Goal: Transaction & Acquisition: Purchase product/service

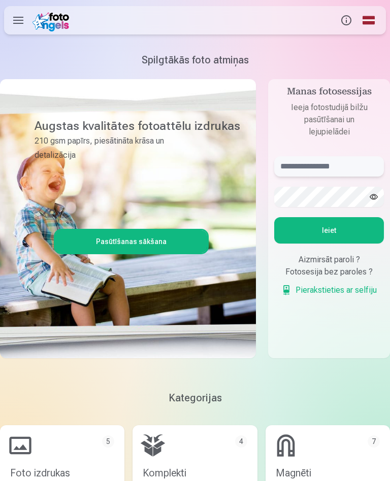
click at [342, 169] on input "text" at bounding box center [329, 166] width 110 height 20
type input "**********"
click at [336, 231] on button "Ieiet" at bounding box center [329, 230] width 110 height 26
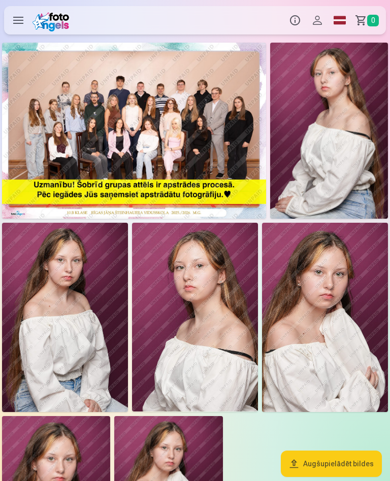
click at [190, 134] on img at bounding box center [134, 131] width 264 height 176
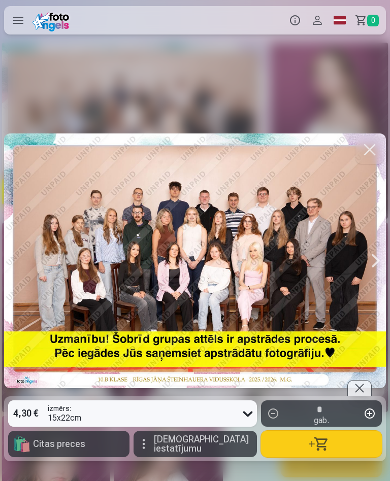
click at [323, 448] on button "button" at bounding box center [321, 444] width 121 height 26
click at [377, 149] on button "button" at bounding box center [370, 150] width 28 height 28
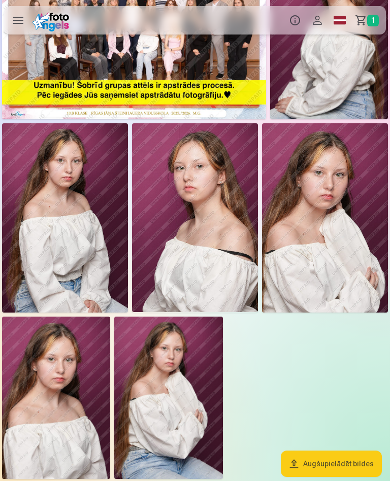
scroll to position [99, 0]
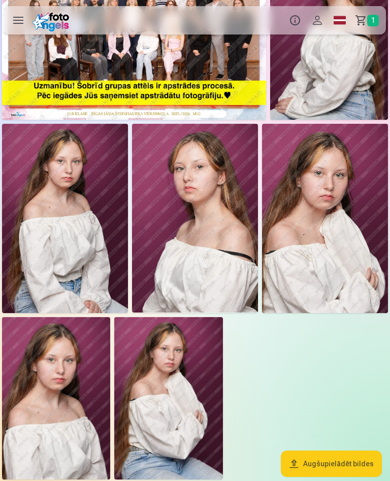
click at [69, 253] on img at bounding box center [65, 218] width 126 height 189
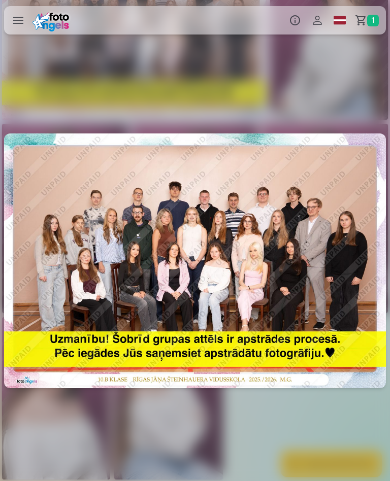
scroll to position [0, 780]
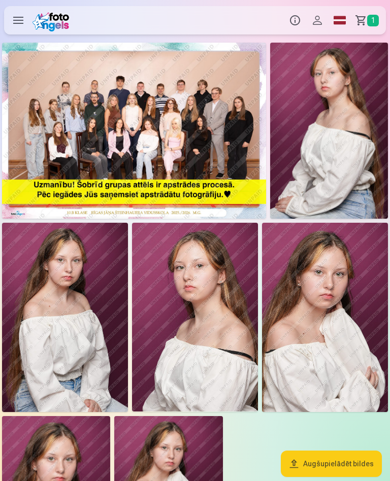
click at [65, 354] on img at bounding box center [65, 317] width 126 height 189
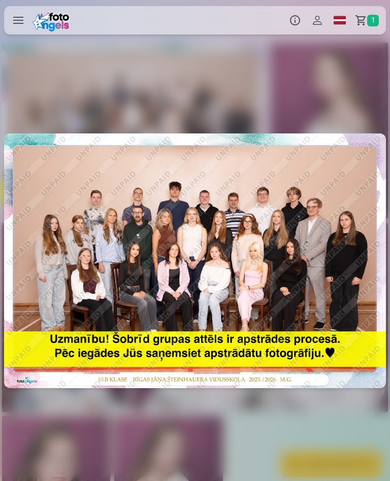
scroll to position [0, 780]
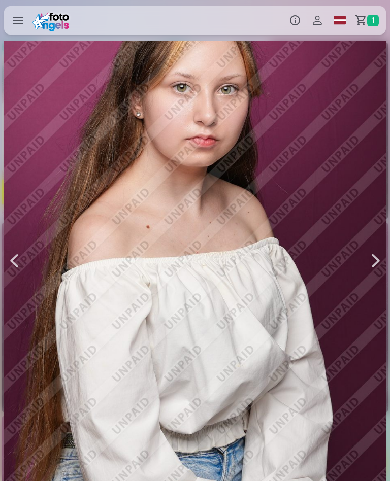
click at [374, 261] on div at bounding box center [376, 261] width 20 height 573
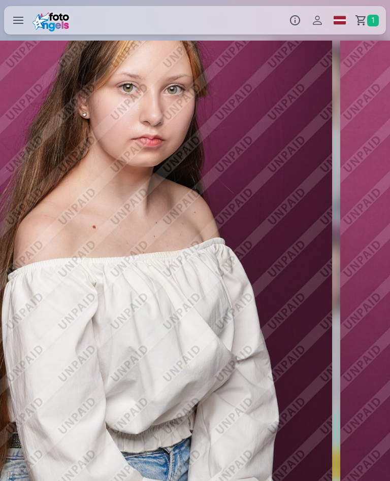
scroll to position [0, 1170]
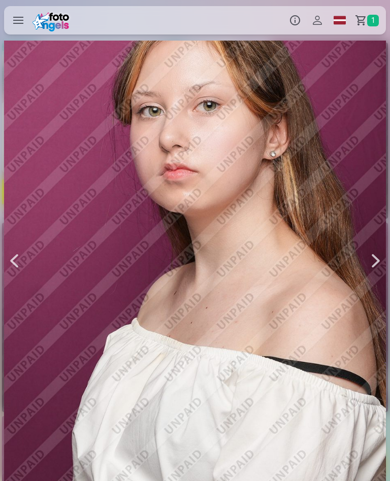
click at [11, 262] on div at bounding box center [14, 261] width 20 height 573
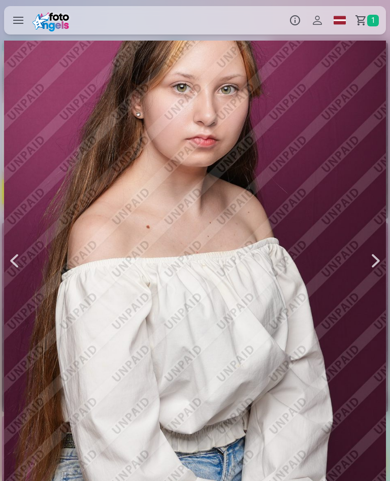
click at [23, 256] on div at bounding box center [14, 261] width 20 height 573
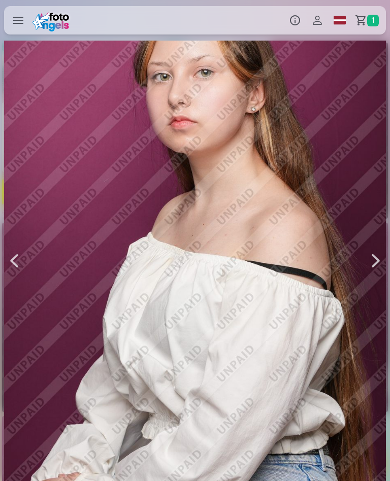
click at [376, 23] on span "1" at bounding box center [373, 21] width 12 height 12
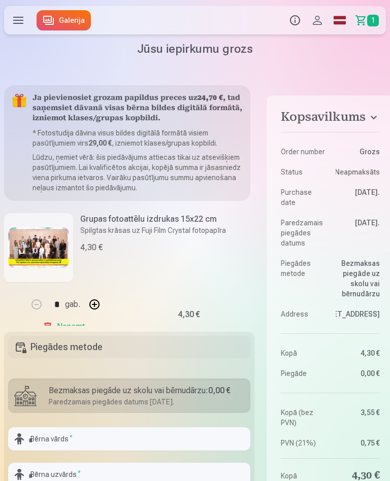
click at [71, 26] on link "Galerija" at bounding box center [64, 20] width 54 height 20
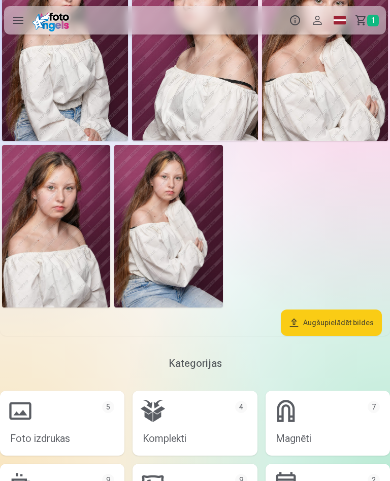
scroll to position [271, 0]
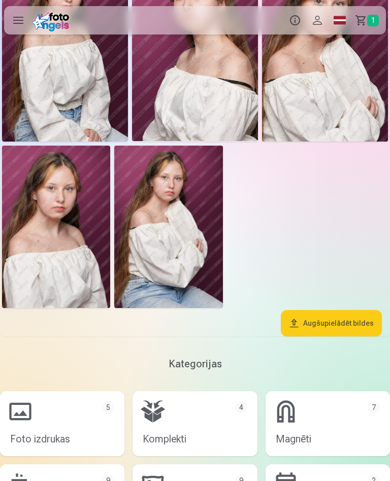
click at [79, 287] on img at bounding box center [56, 227] width 108 height 163
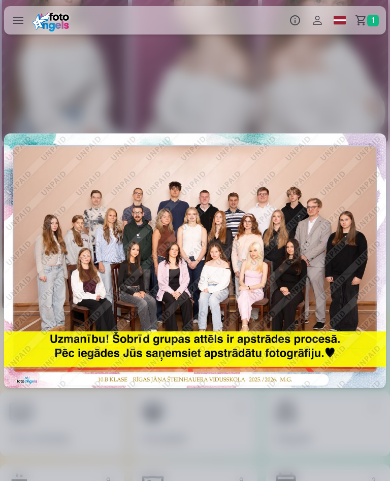
scroll to position [0, 1950]
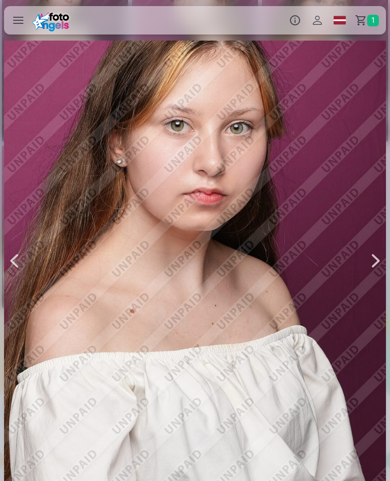
click at [15, 21] on label at bounding box center [18, 20] width 28 height 28
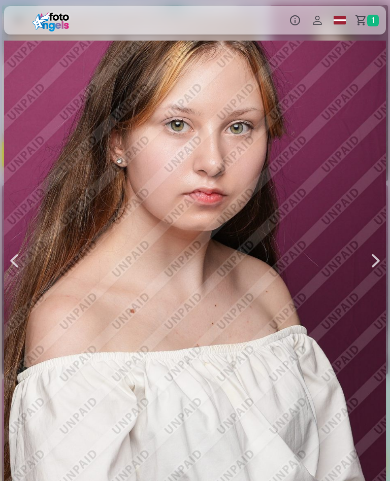
scroll to position [6, 0]
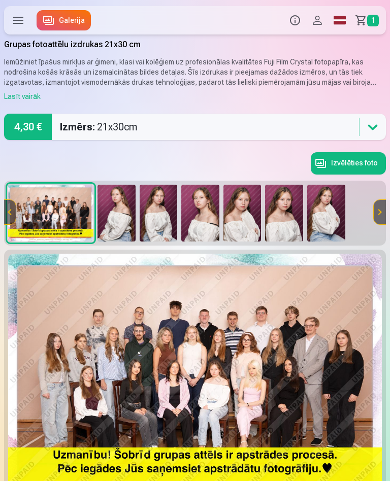
scroll to position [1, 0]
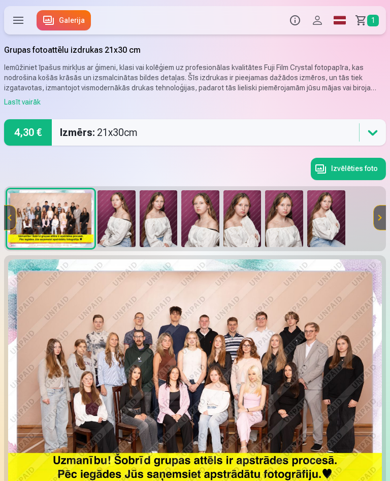
click at [162, 224] on img at bounding box center [159, 218] width 38 height 57
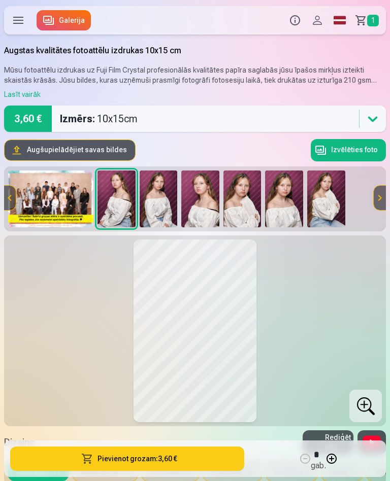
click at [202, 460] on button "Pievienot grozam : 3,60 €" at bounding box center [127, 459] width 234 height 24
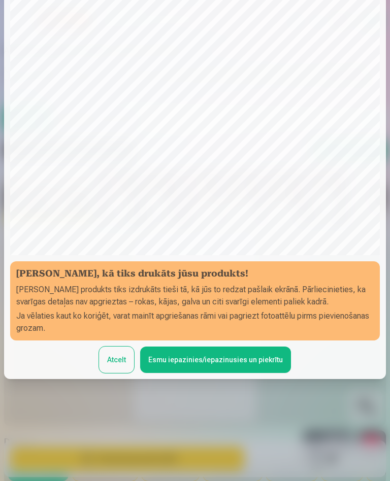
scroll to position [86, 0]
click at [206, 351] on button "Esmu iepazinies/iepazinusies un piekrītu" at bounding box center [215, 360] width 151 height 26
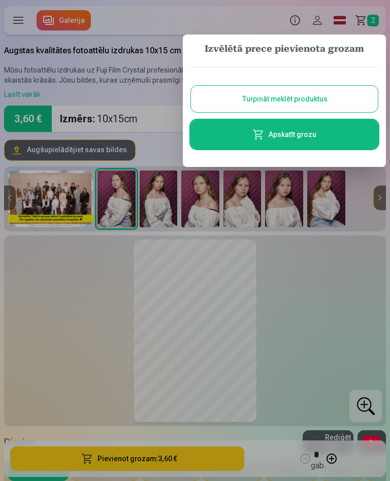
click at [369, 20] on div at bounding box center [195, 240] width 390 height 481
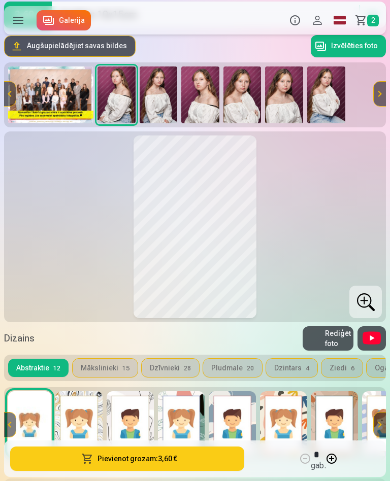
scroll to position [103, 0]
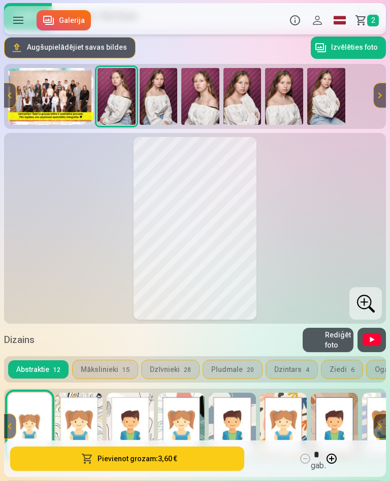
click at [373, 20] on span "2" at bounding box center [373, 21] width 12 height 12
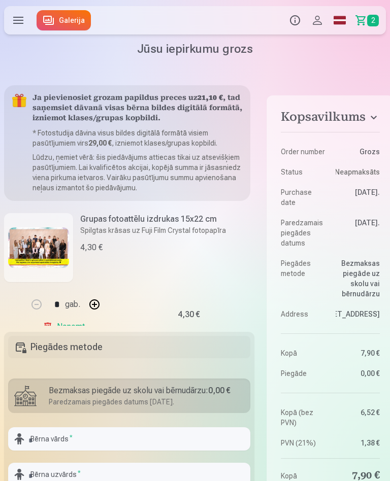
click at [366, 21] on link "Grozs 2" at bounding box center [368, 20] width 35 height 28
click at [19, 18] on label at bounding box center [18, 20] width 28 height 28
click at [371, 21] on span "2" at bounding box center [373, 21] width 12 height 12
click at [26, 19] on label at bounding box center [18, 20] width 28 height 28
click at [75, 22] on link "Galerija" at bounding box center [64, 20] width 54 height 20
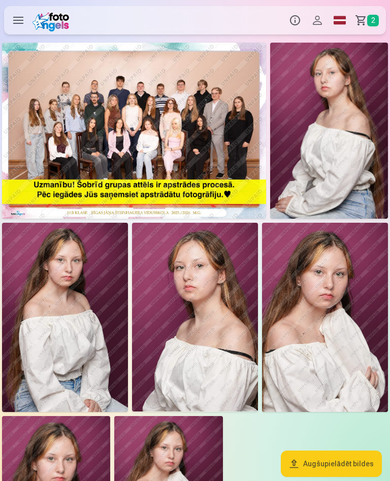
click at [373, 21] on span "2" at bounding box center [373, 21] width 12 height 12
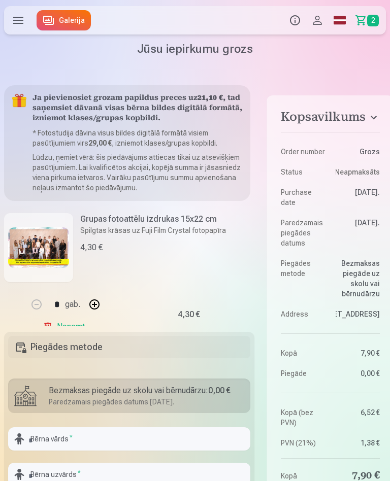
click at [50, 331] on link "Noņemt" at bounding box center [66, 327] width 46 height 20
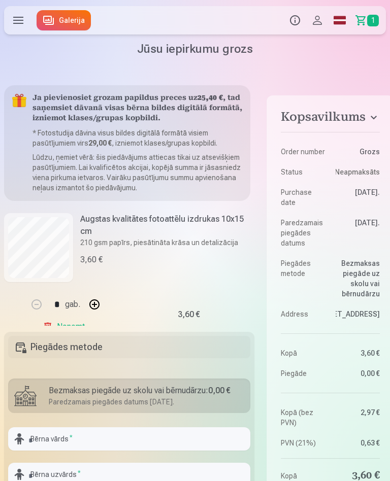
click at [46, 331] on link "Noņemt" at bounding box center [66, 327] width 46 height 20
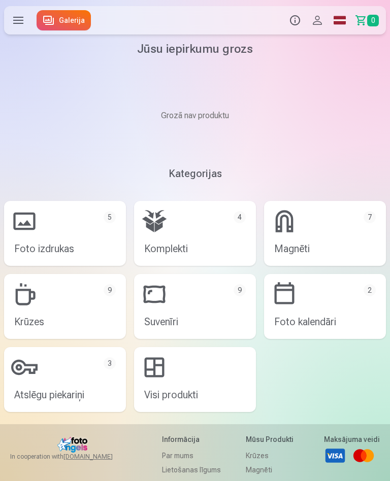
click at [94, 247] on link "Foto izdrukas 5" at bounding box center [65, 233] width 122 height 65
click at [91, 248] on link "Foto izdrukas 5" at bounding box center [65, 233] width 122 height 65
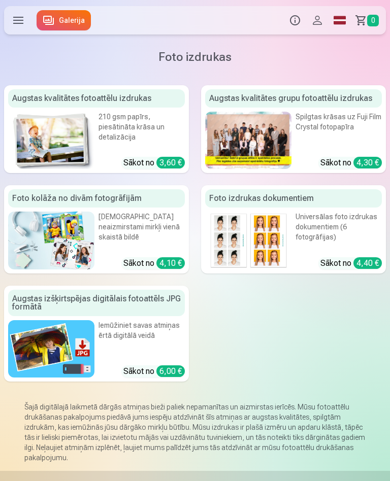
click at [317, 150] on link "Augstas kvalitātes grupu fotoattēlu izdrukas Spilgtas krāsas uz Fuji Film Cryst…" at bounding box center [293, 129] width 185 height 88
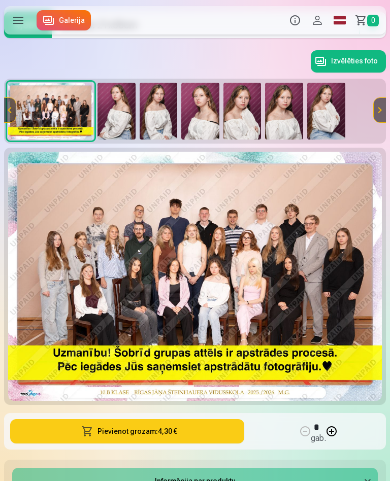
scroll to position [105, 0]
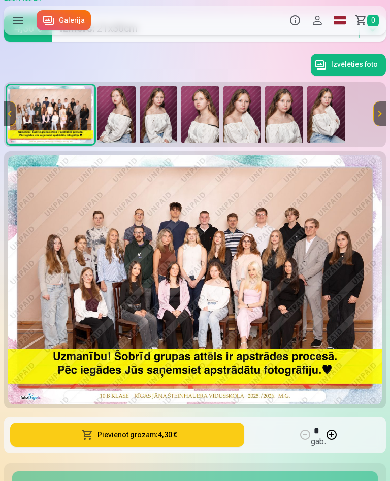
click at [183, 435] on button "Pievienot grozam : 4,30 €" at bounding box center [127, 435] width 234 height 24
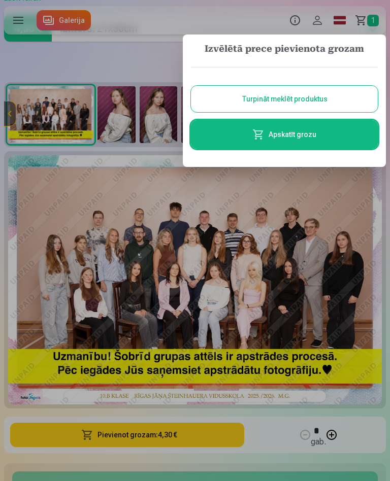
click at [248, 100] on button "Turpināt meklēt produktus" at bounding box center [284, 99] width 187 height 26
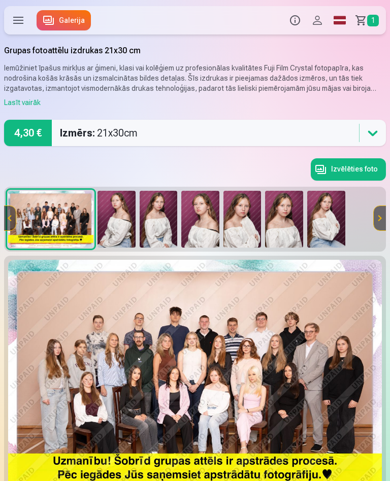
scroll to position [105, 0]
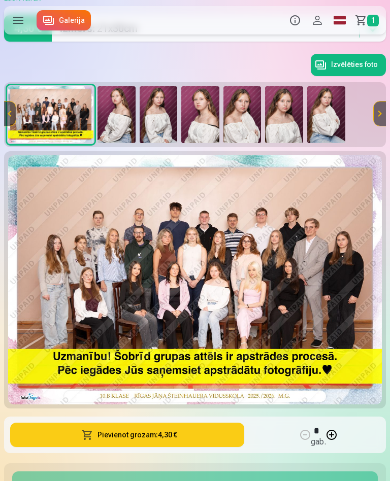
click at [163, 126] on img at bounding box center [159, 114] width 38 height 57
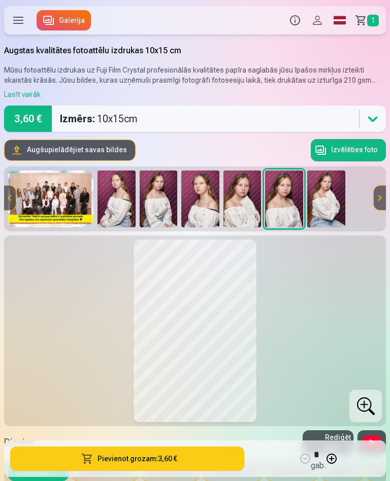
click at [182, 460] on button "Pievienot grozam : 3,60 €" at bounding box center [127, 459] width 234 height 24
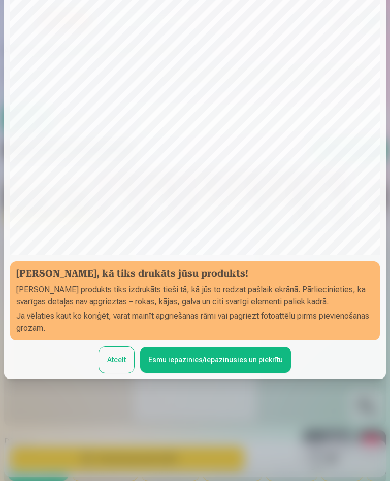
scroll to position [86, 0]
click at [229, 352] on button "Esmu iepazinies/iepazinusies un piekrītu" at bounding box center [215, 360] width 151 height 26
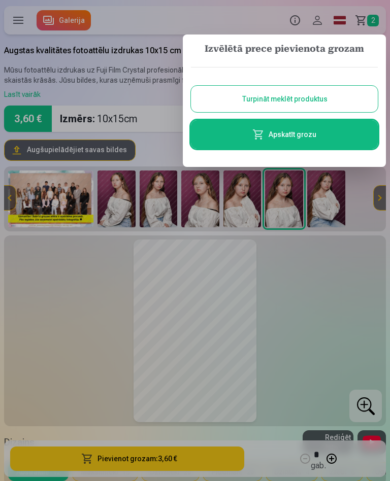
click at [318, 102] on button "Turpināt meklēt produktus" at bounding box center [284, 99] width 187 height 26
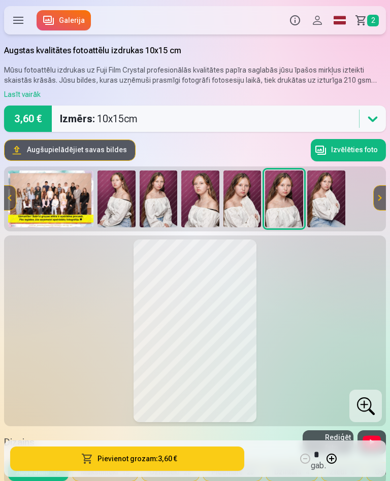
click at [165, 209] on img at bounding box center [159, 199] width 38 height 57
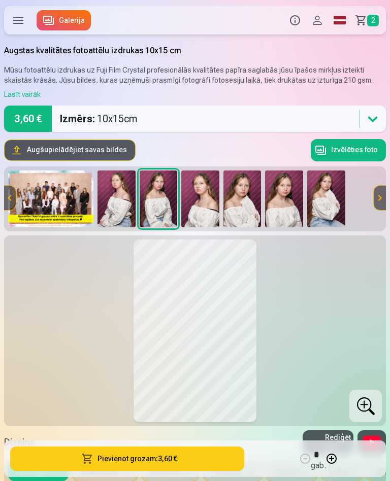
click at [370, 19] on span "2" at bounding box center [373, 21] width 12 height 12
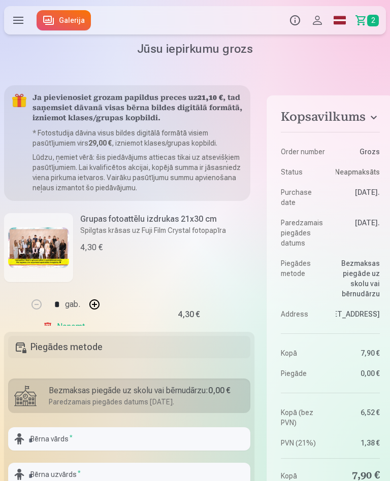
click at [71, 329] on link "Noņemt" at bounding box center [66, 327] width 46 height 20
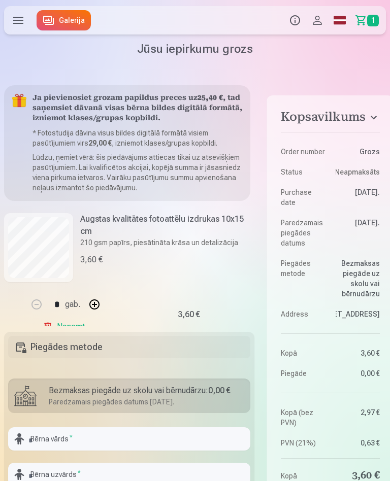
click at [71, 329] on link "Noņemt" at bounding box center [66, 327] width 46 height 20
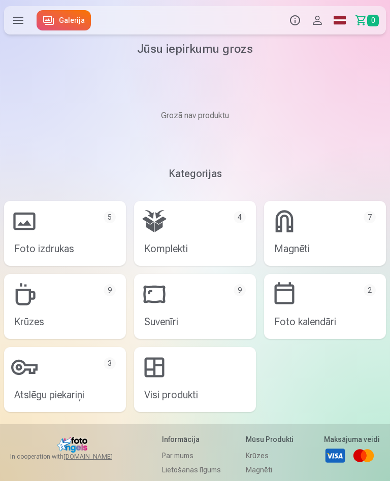
click at [98, 238] on link "Foto izdrukas 5" at bounding box center [65, 233] width 122 height 65
click at [107, 233] on link "Foto izdrukas 5" at bounding box center [65, 233] width 122 height 65
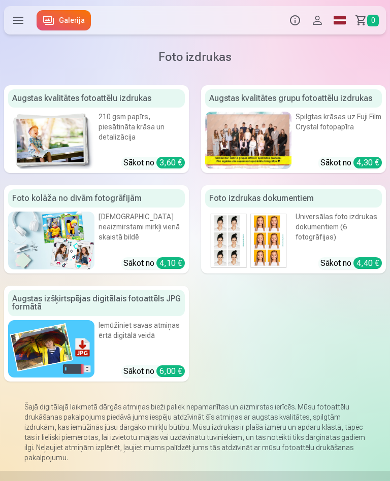
click at [332, 140] on div "Spilgtas krāsas uz Fuji Film Crystal fotopapīra" at bounding box center [339, 127] width 86 height 31
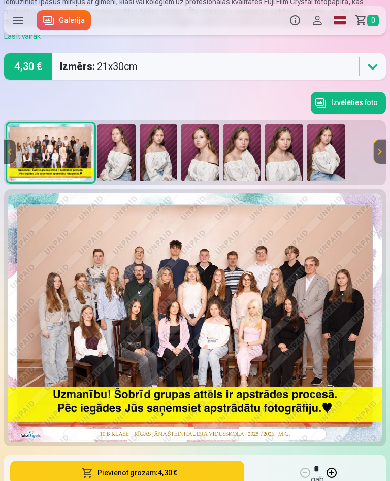
scroll to position [97, 0]
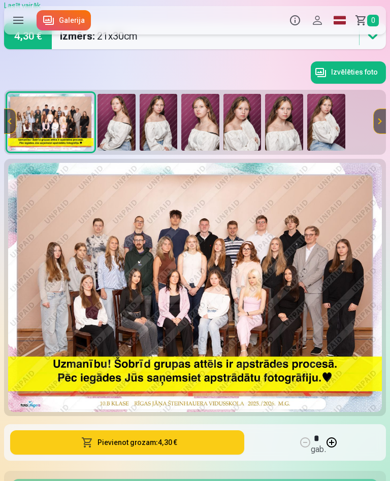
click at [199, 441] on button "Pievienot grozam : 4,30 €" at bounding box center [127, 443] width 234 height 24
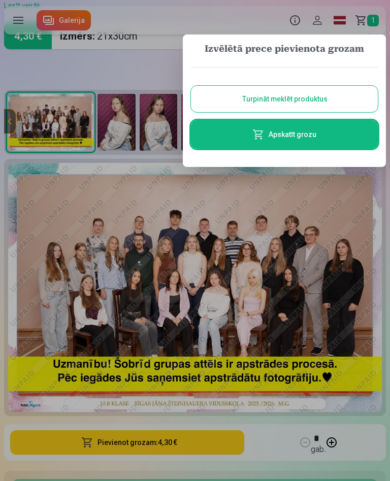
click at [338, 103] on button "Turpināt meklēt produktus" at bounding box center [284, 99] width 187 height 26
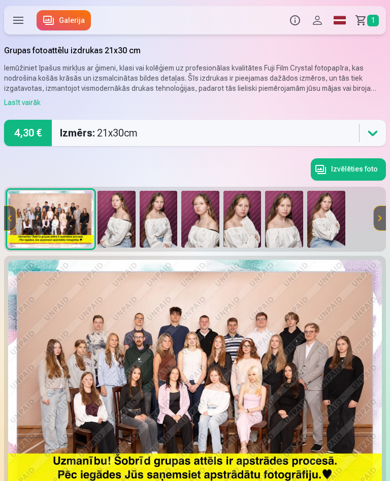
scroll to position [97, 0]
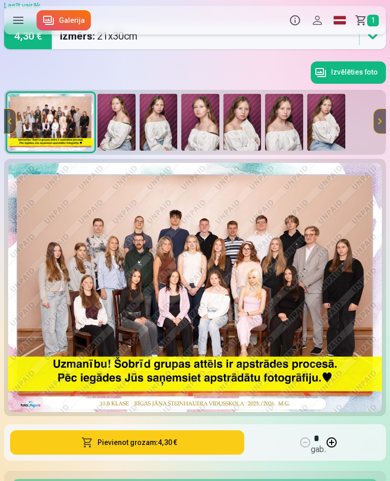
click at [288, 129] on img at bounding box center [284, 122] width 38 height 57
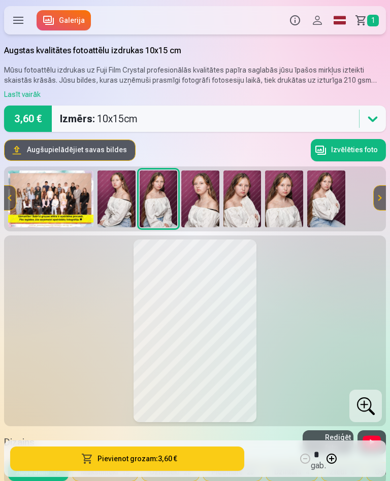
click at [207, 459] on button "Pievienot grozam : 3,60 €" at bounding box center [127, 459] width 234 height 24
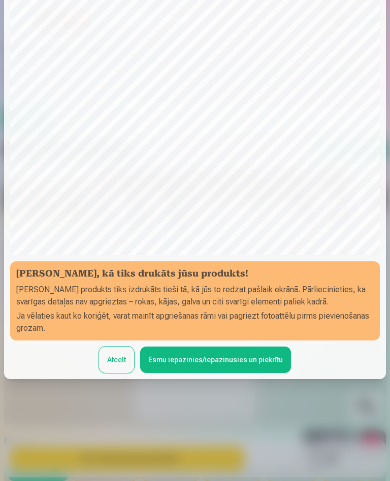
scroll to position [86, 0]
click at [237, 351] on button "Esmu iepazinies/iepazinusies un piekrītu" at bounding box center [215, 360] width 151 height 26
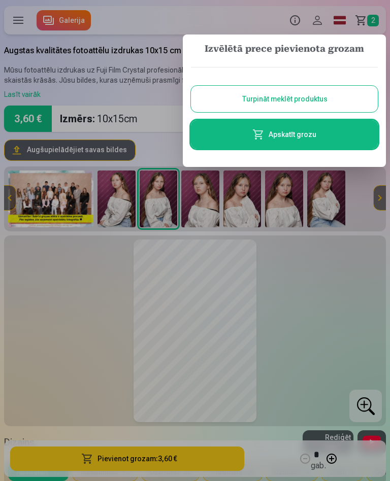
click at [331, 103] on button "Turpināt meklēt produktus" at bounding box center [284, 99] width 187 height 26
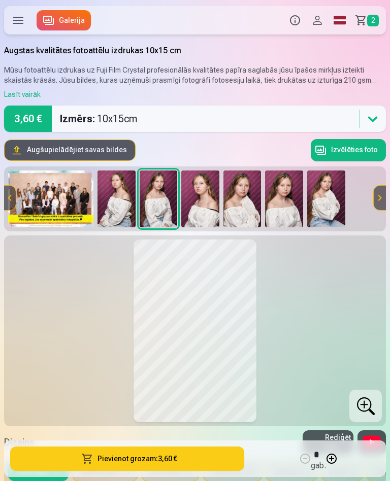
click at [371, 20] on span "2" at bounding box center [373, 21] width 12 height 12
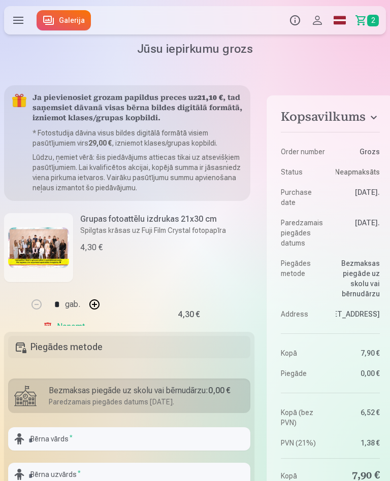
click at [76, 325] on link "Noņemt" at bounding box center [66, 327] width 46 height 20
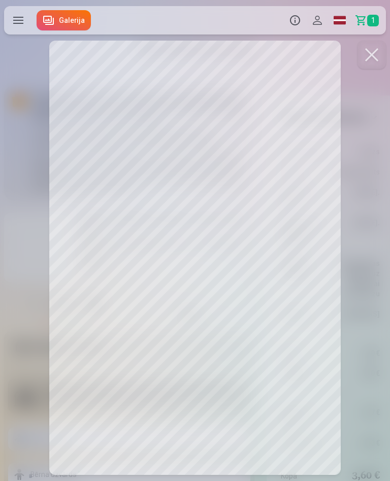
click at [375, 55] on button at bounding box center [372, 55] width 28 height 28
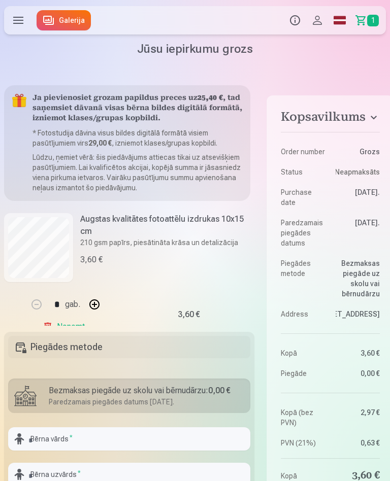
click at [75, 17] on link "Galerija" at bounding box center [64, 20] width 54 height 20
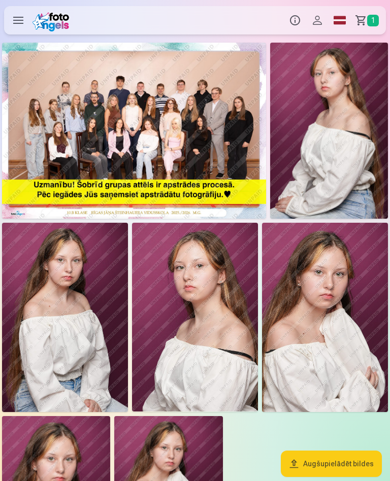
click at [87, 367] on img at bounding box center [65, 317] width 126 height 189
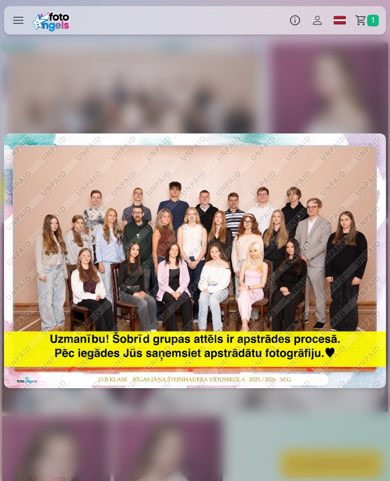
scroll to position [0, 780]
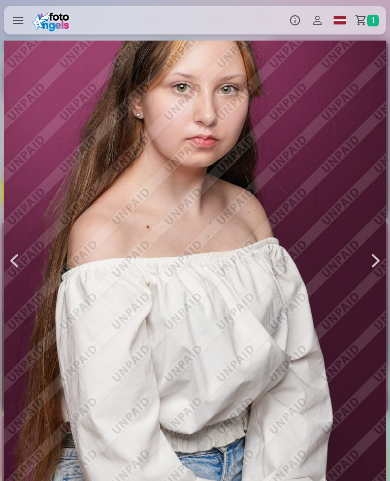
click at [375, 263] on div at bounding box center [376, 261] width 20 height 573
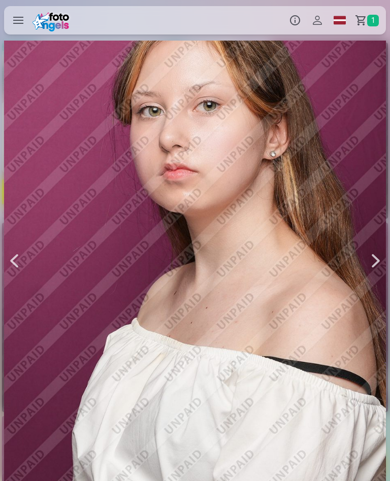
click at [21, 23] on label at bounding box center [18, 20] width 28 height 28
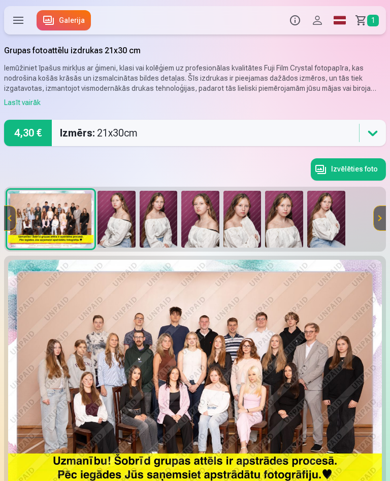
click at [156, 224] on img at bounding box center [159, 219] width 38 height 57
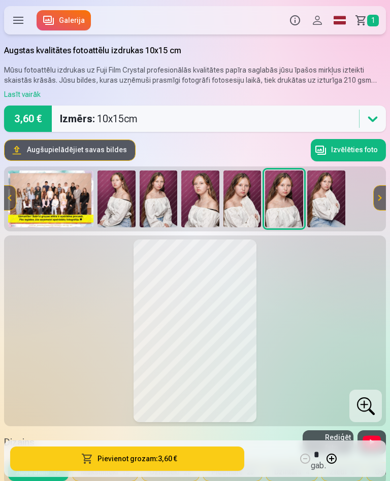
click at [210, 460] on button "Pievienot grozam : 3,60 €" at bounding box center [127, 459] width 234 height 24
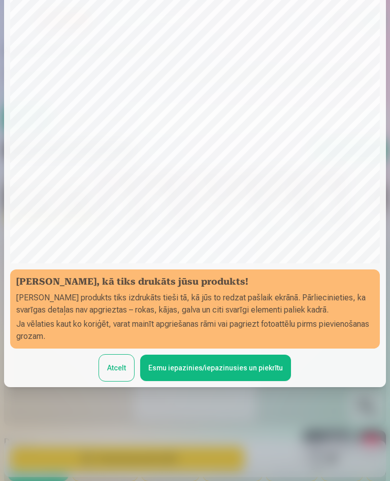
scroll to position [86, 0]
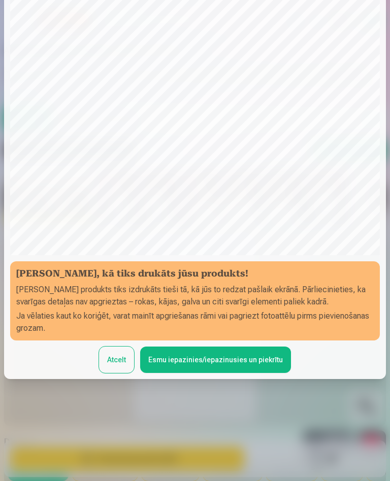
click at [225, 357] on button "Esmu iepazinies/iepazinusies un piekrītu" at bounding box center [215, 360] width 151 height 26
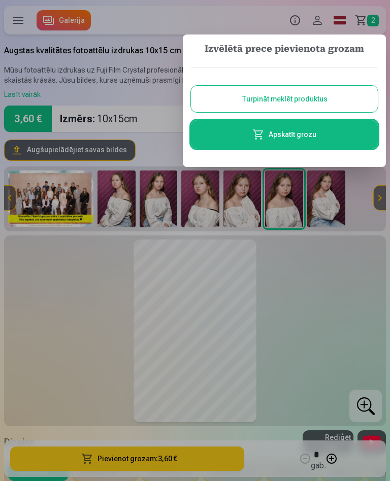
click at [371, 23] on div at bounding box center [195, 240] width 390 height 481
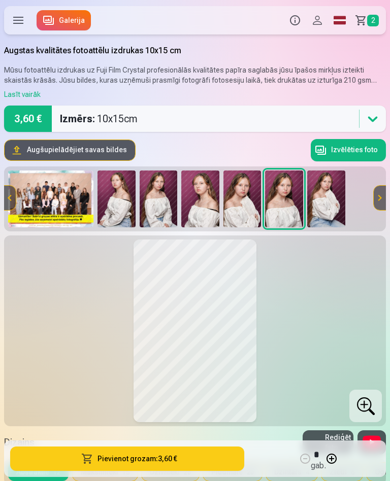
click at [367, 19] on link "Grozs 2" at bounding box center [368, 20] width 35 height 28
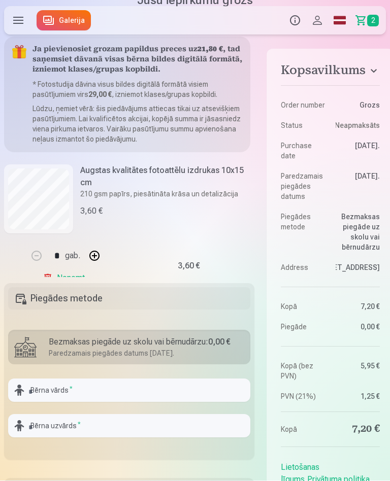
scroll to position [49, 0]
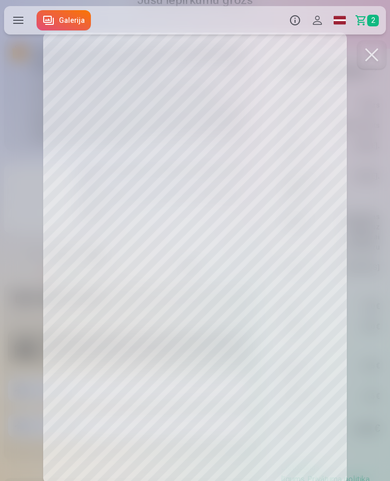
click at [372, 58] on button at bounding box center [372, 55] width 28 height 28
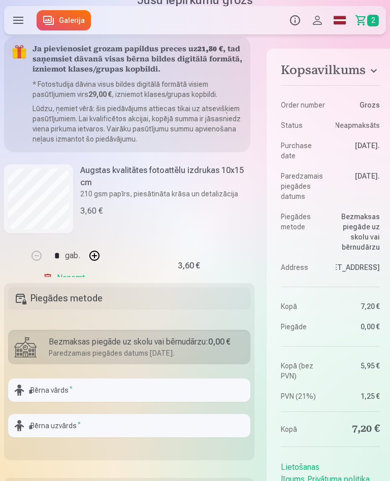
click at [90, 258] on button "button" at bounding box center [94, 256] width 24 height 24
click at [71, 282] on link "Noņemt" at bounding box center [66, 278] width 46 height 20
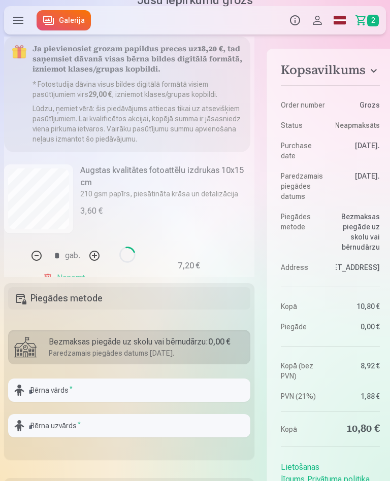
type input "*"
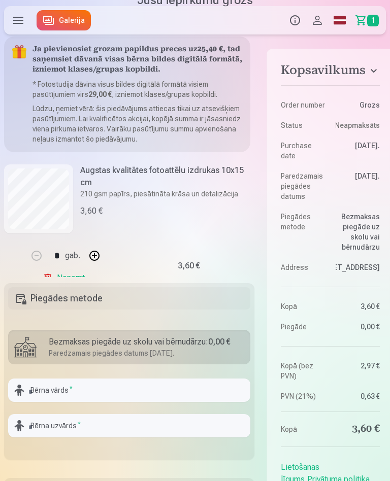
click at [73, 276] on link "Noņemt" at bounding box center [66, 278] width 46 height 20
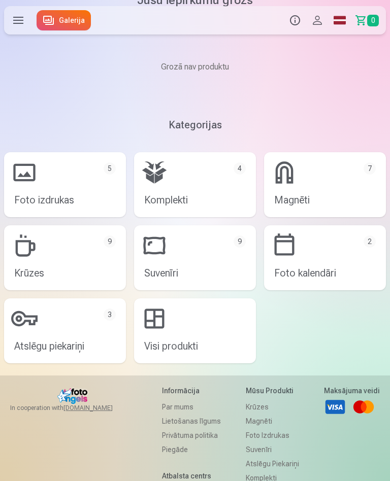
click at [96, 195] on link "Foto izdrukas 5" at bounding box center [65, 184] width 122 height 65
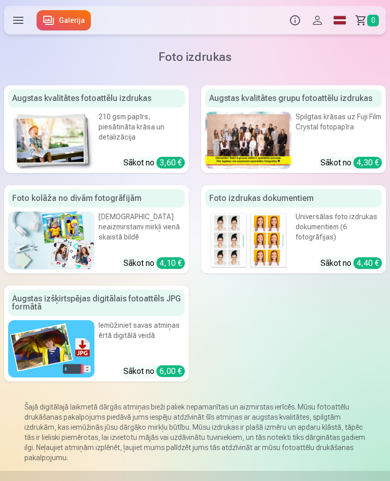
scroll to position [17, 0]
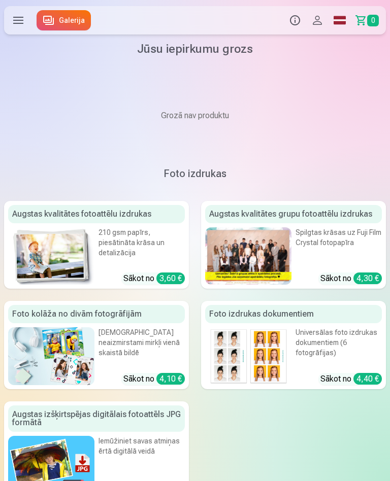
scroll to position [1, 0]
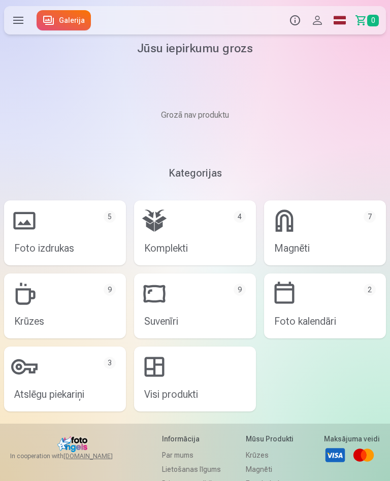
click at [105, 234] on link "Foto izdrukas 5" at bounding box center [65, 233] width 122 height 65
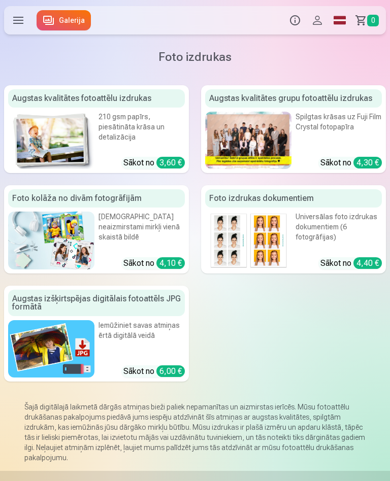
click at [318, 145] on link "Augstas kvalitātes grupu fotoattēlu izdrukas Spilgtas krāsas uz Fuji Film Cryst…" at bounding box center [293, 129] width 185 height 88
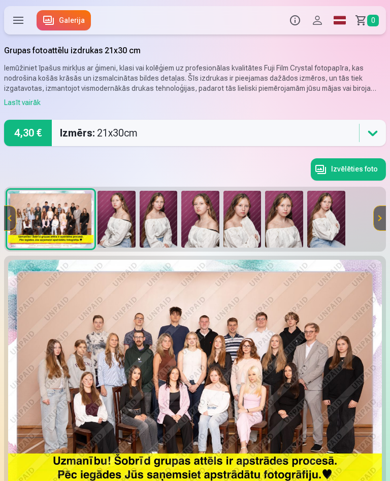
click at [160, 227] on img at bounding box center [159, 219] width 38 height 57
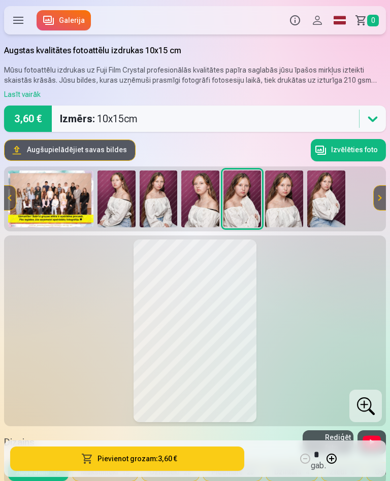
click at [160, 199] on img at bounding box center [159, 199] width 38 height 57
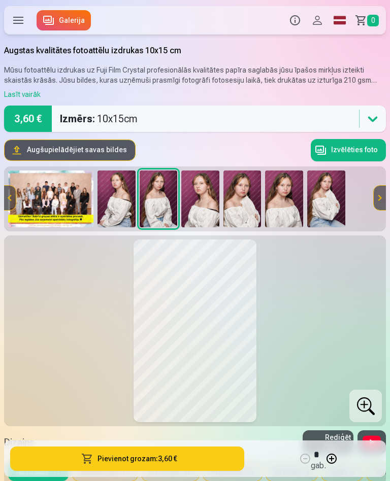
click at [177, 463] on button "Pievienot grozam : 3,60 €" at bounding box center [127, 459] width 234 height 24
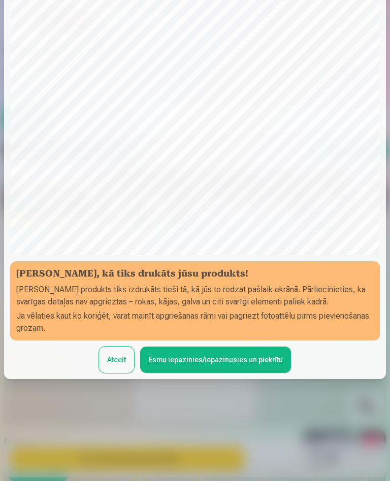
scroll to position [86, 0]
click at [208, 351] on button "Esmu iepazinies/iepazinusies un piekrītu" at bounding box center [215, 360] width 151 height 26
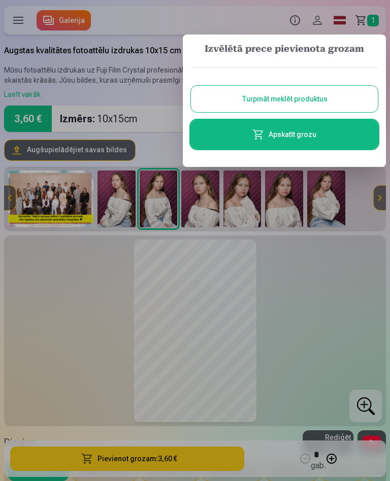
click at [346, 99] on button "Turpināt meklēt produktus" at bounding box center [284, 99] width 187 height 26
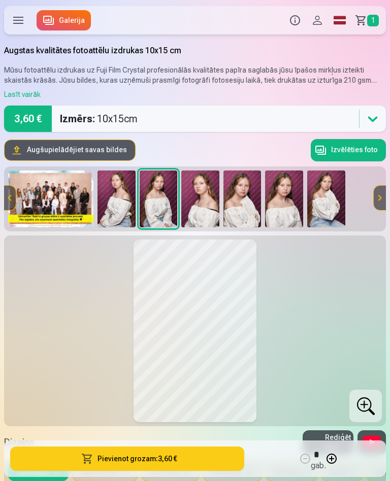
click at [291, 204] on img at bounding box center [284, 199] width 38 height 57
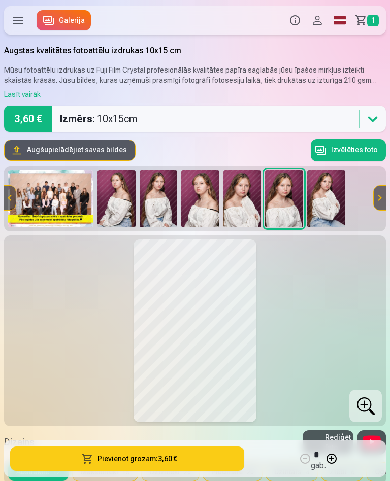
click at [185, 462] on button "Pievienot grozam : 3,60 €" at bounding box center [127, 459] width 234 height 24
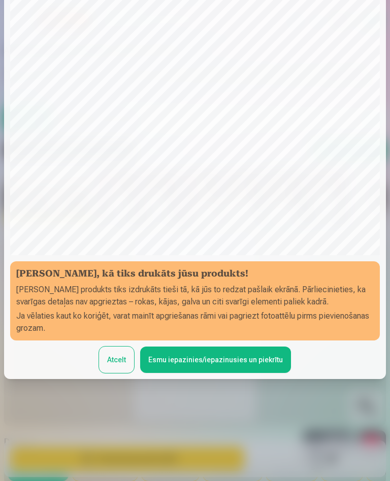
click at [227, 350] on button "Esmu iepazinies/iepazinusies un piekrītu" at bounding box center [215, 360] width 151 height 26
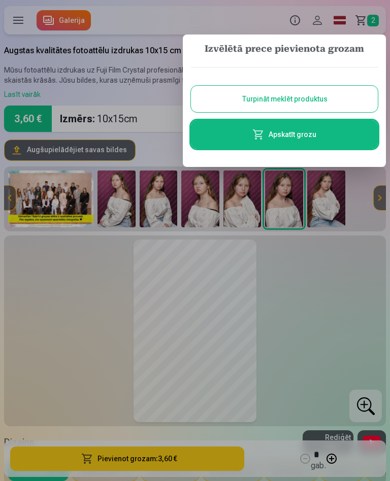
click at [314, 98] on button "Turpināt meklēt produktus" at bounding box center [284, 99] width 187 height 26
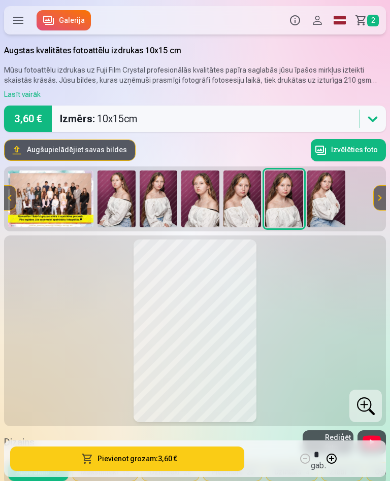
click at [62, 206] on img at bounding box center [50, 199] width 85 height 57
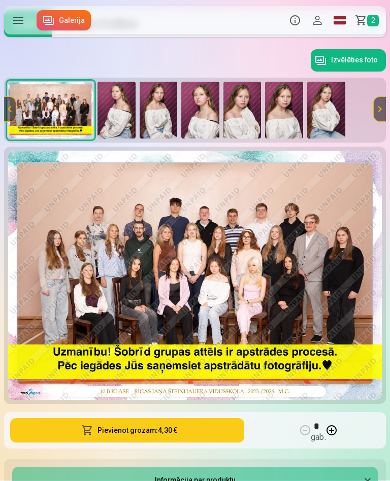
scroll to position [107, 0]
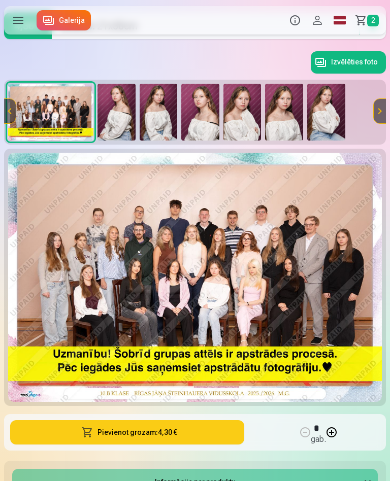
click at [193, 434] on button "Pievienot grozam : 4,30 €" at bounding box center [127, 433] width 234 height 24
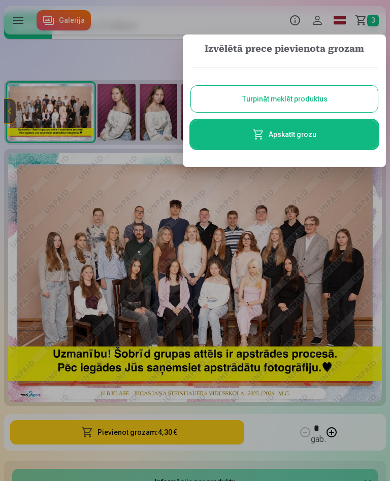
click at [333, 138] on link "Apskatīt grozu" at bounding box center [284, 134] width 187 height 28
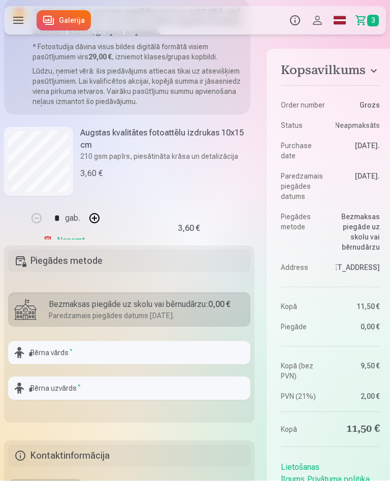
scroll to position [92, 0]
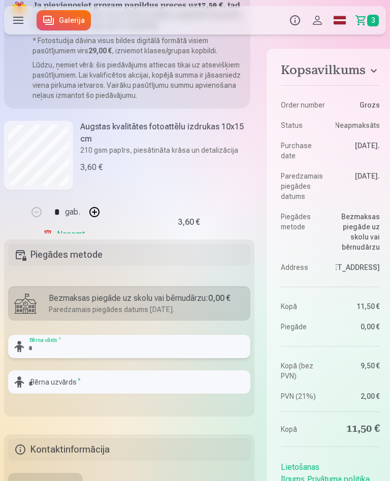
click at [107, 354] on input "text" at bounding box center [129, 346] width 242 height 23
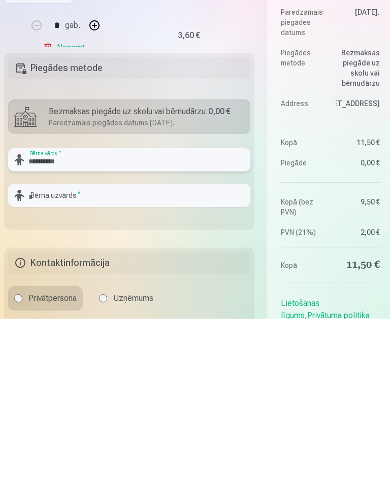
type input "**********"
click at [96, 346] on input "text" at bounding box center [129, 357] width 242 height 23
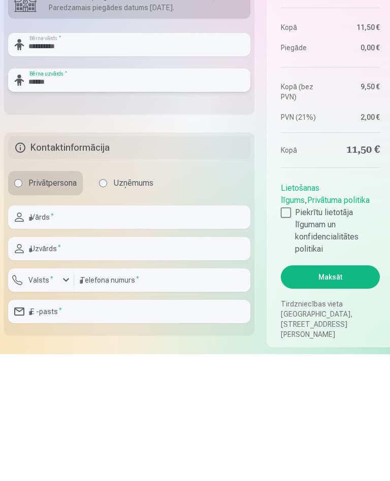
scroll to position [281, 0]
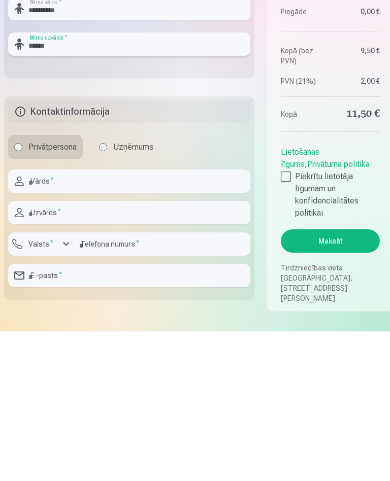
type input "******"
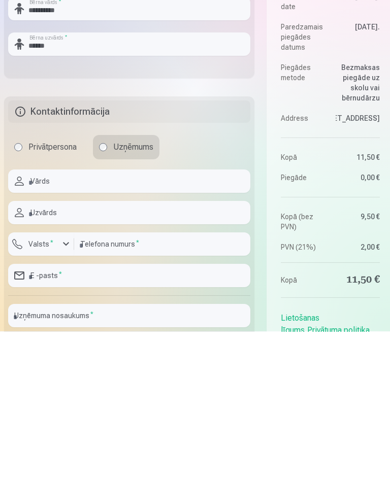
scroll to position [431, 0]
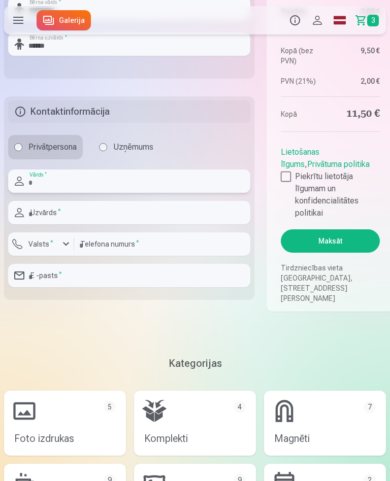
click at [82, 192] on input "text" at bounding box center [129, 181] width 242 height 23
type input "******"
click at [79, 220] on input "text" at bounding box center [129, 212] width 242 height 23
type input "*******"
click at [156, 256] on input "number" at bounding box center [162, 244] width 176 height 23
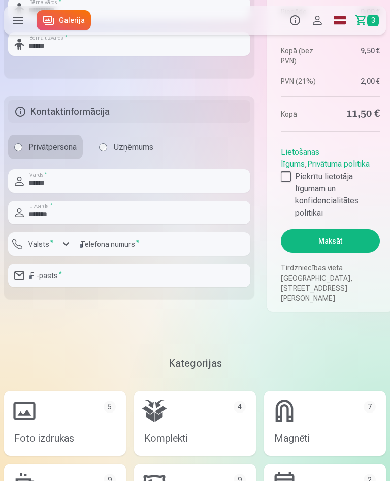
click at [65, 250] on div "button" at bounding box center [66, 244] width 12 height 12
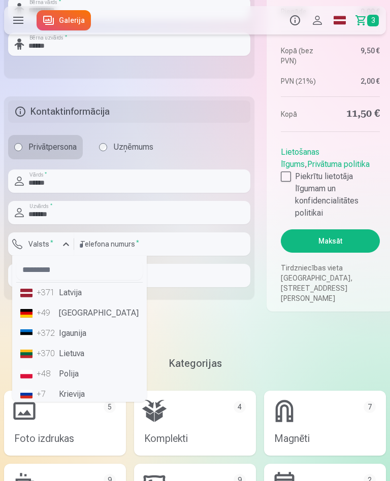
click at [78, 303] on li "+371 Latvija" at bounding box center [79, 293] width 126 height 20
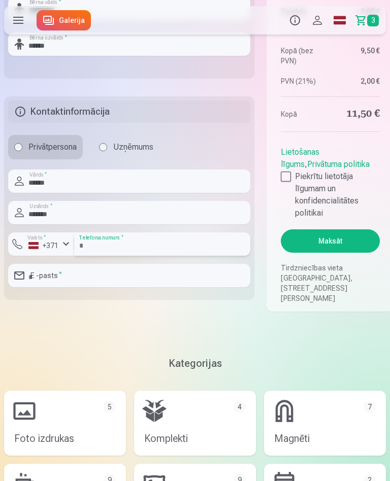
click at [125, 256] on input "number" at bounding box center [162, 244] width 176 height 23
type input "********"
click at [100, 282] on input "email" at bounding box center [129, 275] width 242 height 23
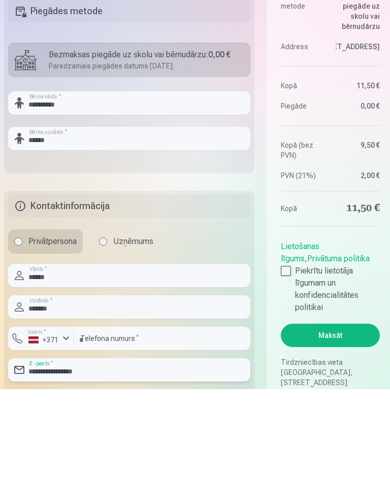
scroll to position [271, 0]
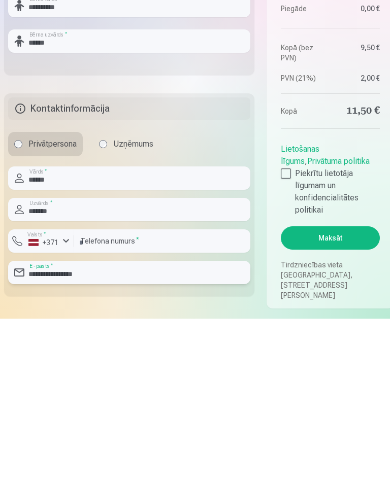
type input "**********"
click at [289, 331] on div at bounding box center [286, 336] width 10 height 10
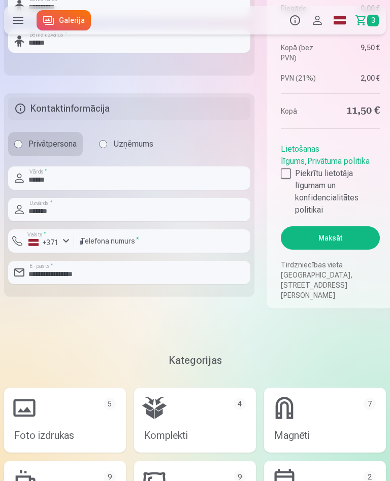
click at [351, 250] on button "Maksāt" at bounding box center [330, 238] width 99 height 23
